Goal: Navigation & Orientation: Find specific page/section

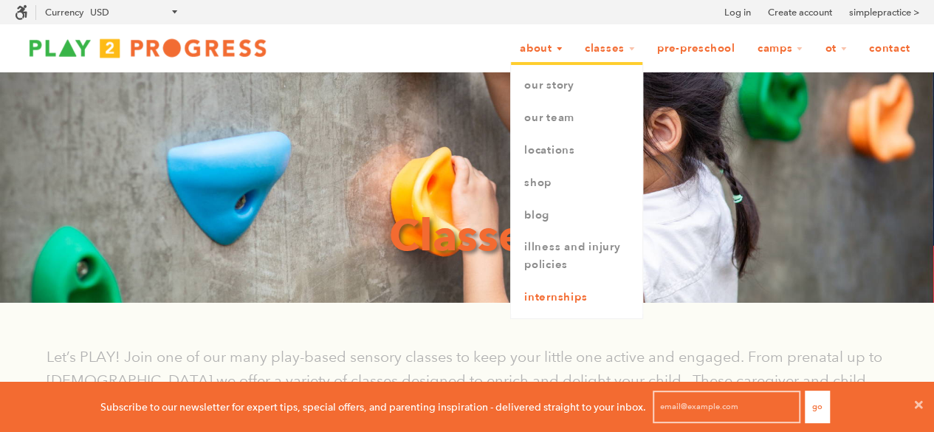
click at [541, 295] on link "Internships" at bounding box center [576, 297] width 131 height 32
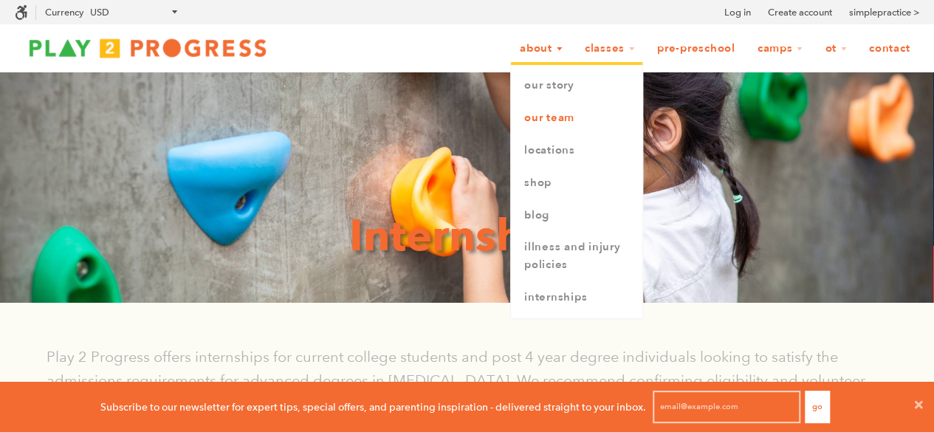
click at [551, 112] on link "Our Team" at bounding box center [576, 118] width 131 height 32
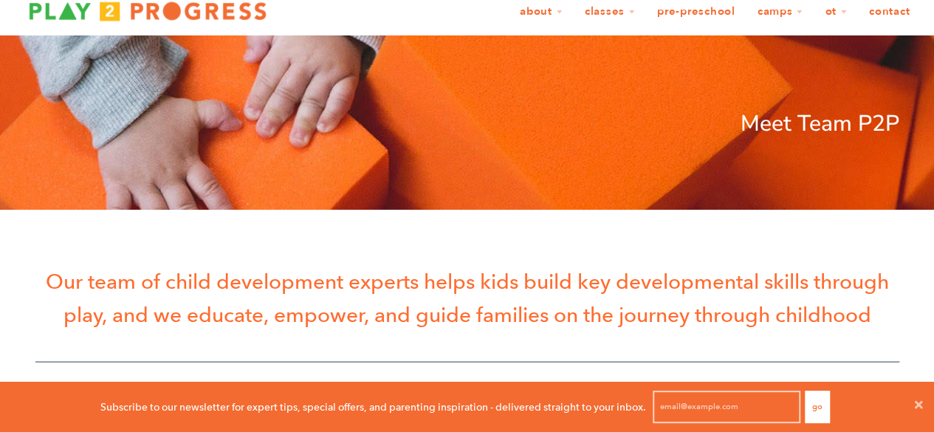
scroll to position [20, 0]
